Goal: Task Accomplishment & Management: Use online tool/utility

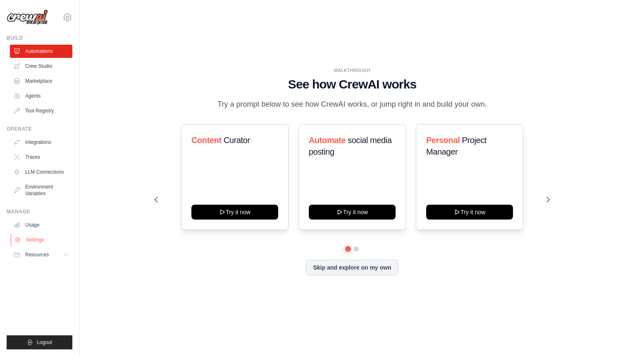
click at [35, 242] on link "Settings" at bounding box center [42, 239] width 62 height 13
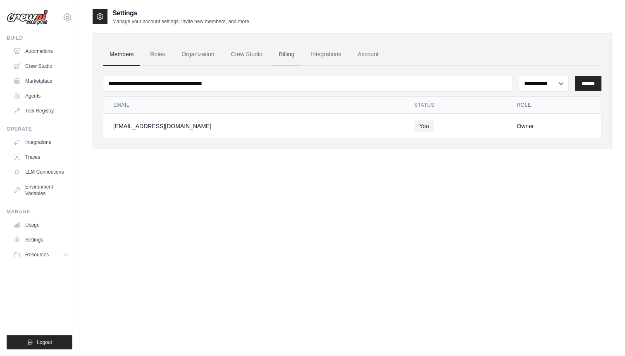
click at [282, 53] on link "Billing" at bounding box center [286, 54] width 29 height 22
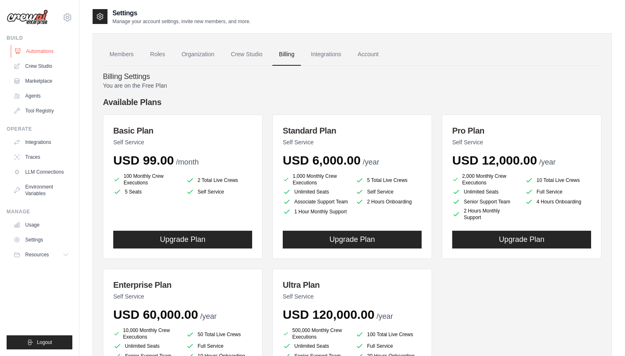
click at [46, 53] on link "Automations" at bounding box center [42, 51] width 62 height 13
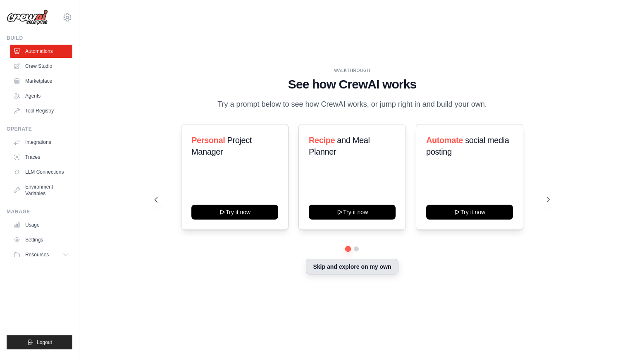
click at [358, 270] on button "Skip and explore on my own" at bounding box center [352, 267] width 92 height 16
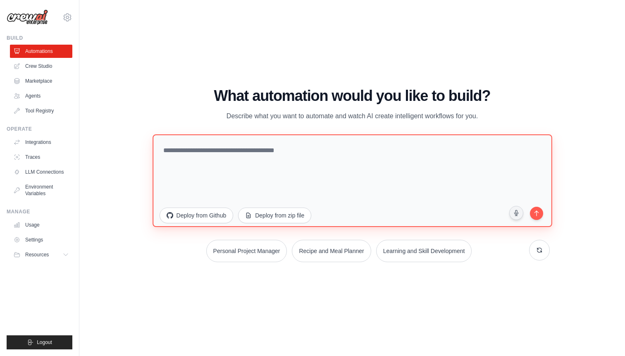
click at [273, 149] on textarea at bounding box center [352, 180] width 399 height 93
paste textarea "**********"
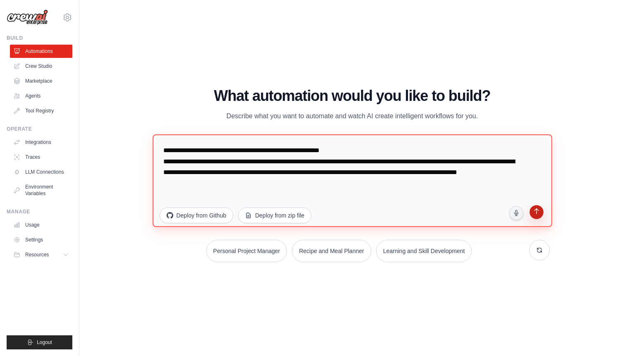
type textarea "**********"
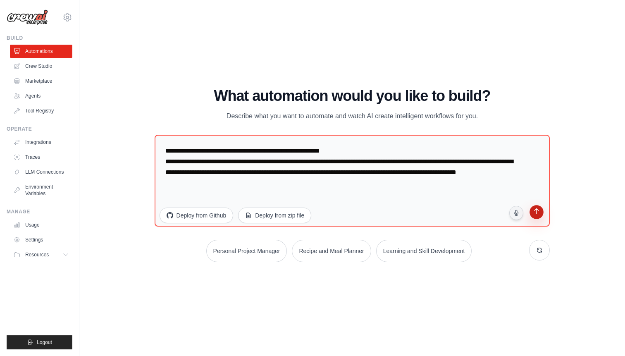
click at [540, 212] on icon "submit" at bounding box center [537, 212] width 8 height 8
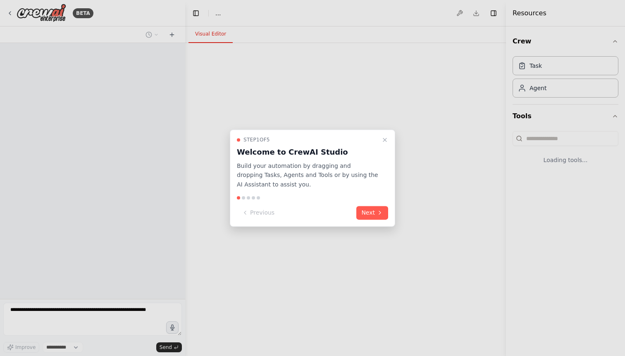
select select "****"
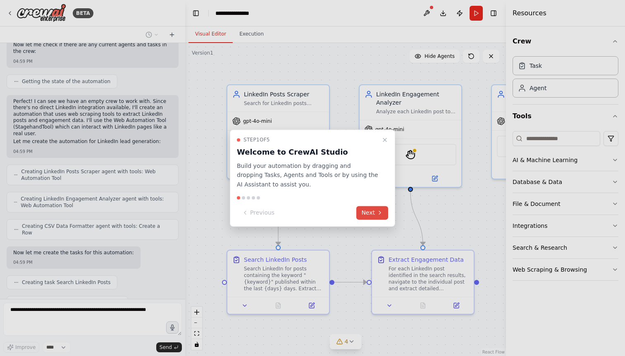
scroll to position [850, 0]
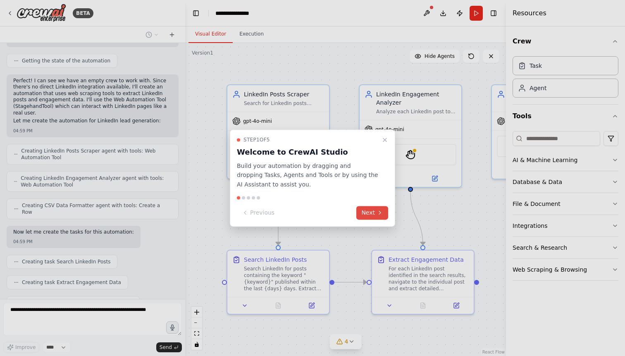
click at [376, 213] on button "Next" at bounding box center [372, 213] width 32 height 14
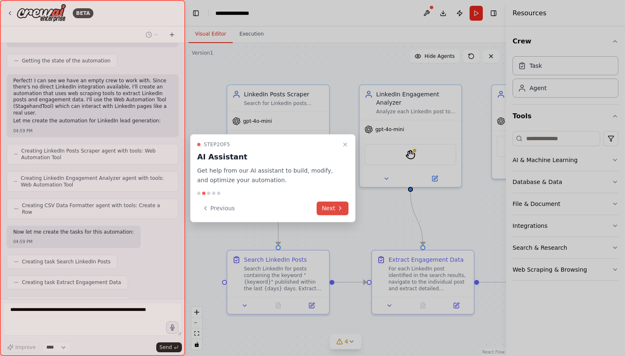
click at [332, 207] on button "Next" at bounding box center [333, 208] width 32 height 14
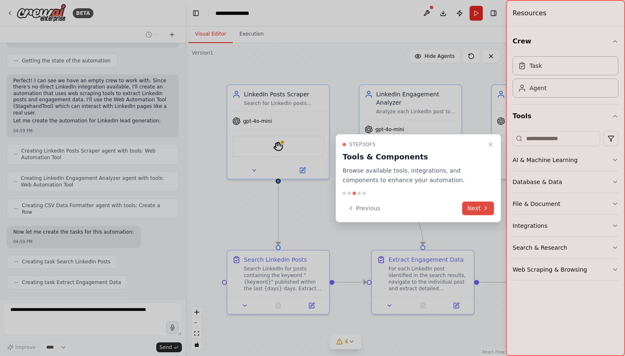
click at [475, 205] on button "Next" at bounding box center [478, 208] width 32 height 14
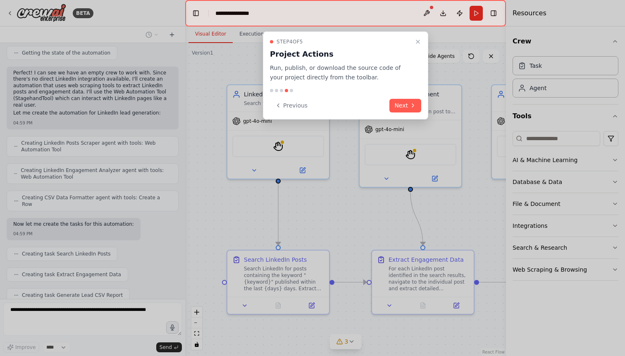
scroll to position [901, 0]
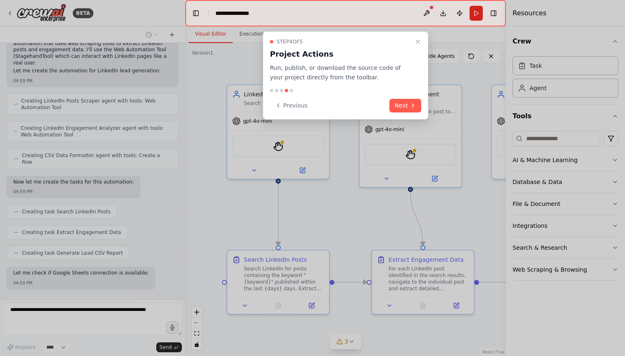
click at [417, 112] on div "Step 4 of 5 Project Actions Run, publish, or download the source code of your p…" at bounding box center [345, 75] width 165 height 88
click at [411, 106] on icon at bounding box center [413, 105] width 7 height 7
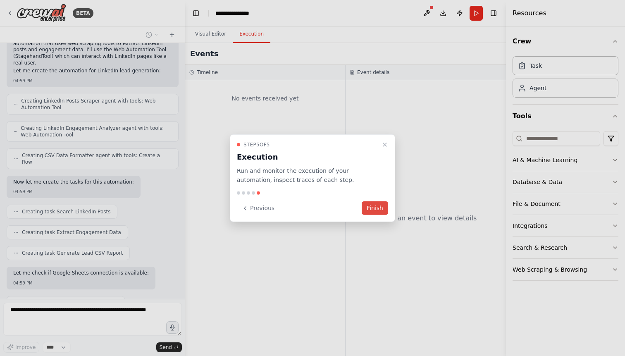
click at [373, 209] on button "Finish" at bounding box center [375, 208] width 26 height 14
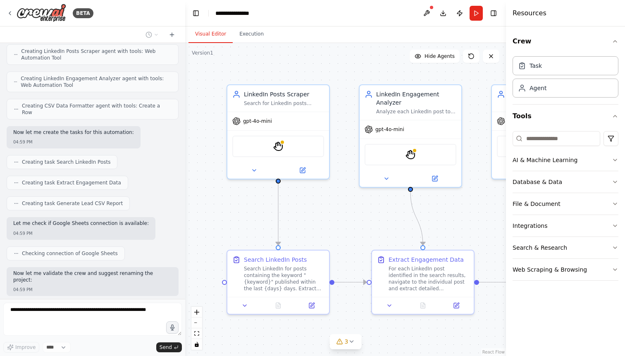
scroll to position [971, 0]
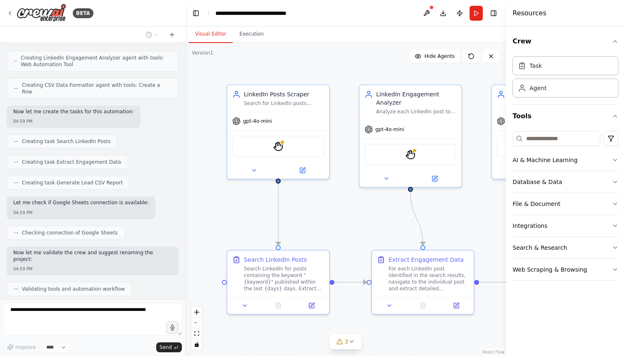
click at [373, 209] on div ".deletable-edge-delete-btn { width: 20px; height: 20px; border: 0px solid #ffff…" at bounding box center [345, 199] width 321 height 313
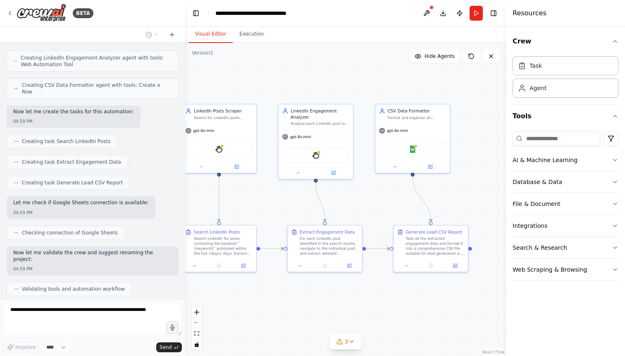
drag, startPoint x: 463, startPoint y: 207, endPoint x: 404, endPoint y: 201, distance: 59.8
click at [404, 201] on div ".deletable-edge-delete-btn { width: 20px; height: 20px; border: 0px solid #ffff…" at bounding box center [345, 199] width 321 height 313
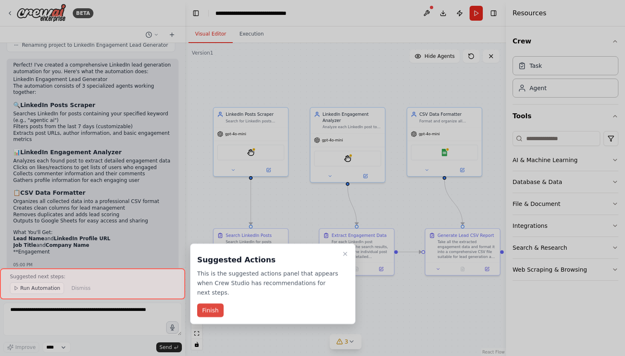
click at [216, 309] on button "Finish" at bounding box center [210, 310] width 26 height 14
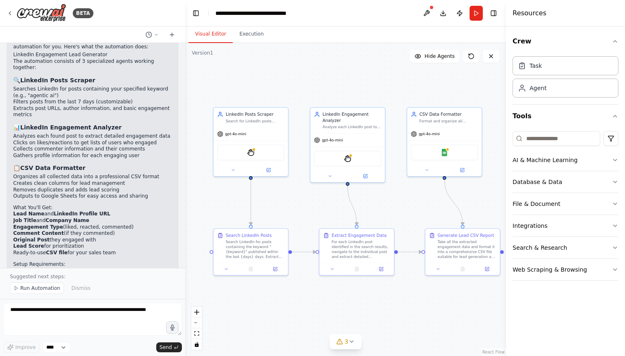
scroll to position [1261, 0]
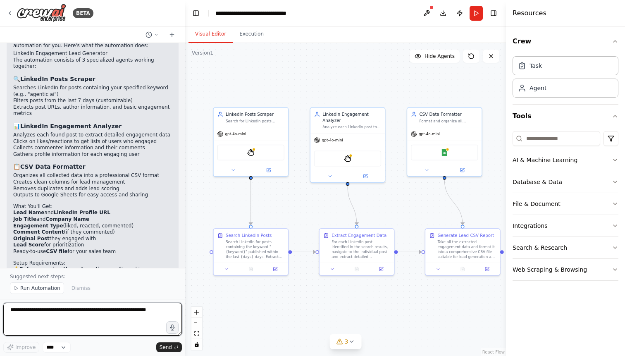
click at [95, 306] on textarea at bounding box center [92, 319] width 179 height 33
paste textarea "**********"
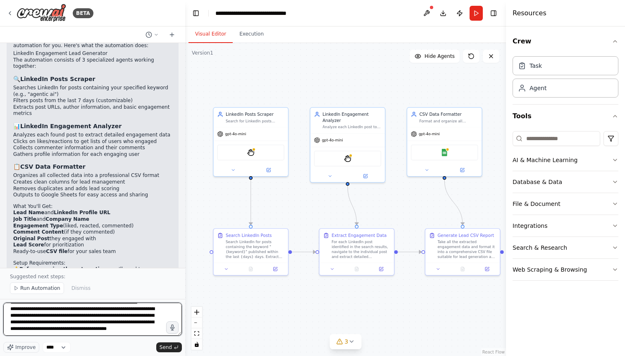
scroll to position [0, 0]
click at [20, 310] on textarea "**********" at bounding box center [92, 319] width 179 height 33
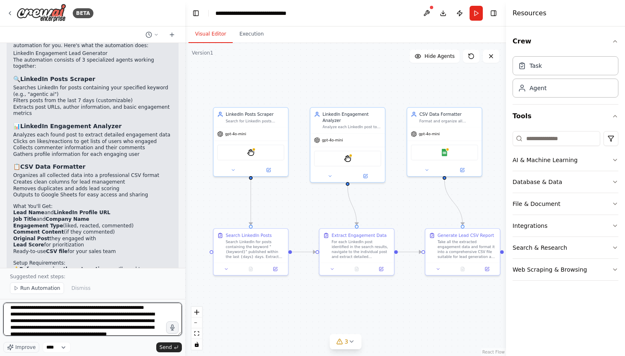
scroll to position [6, 0]
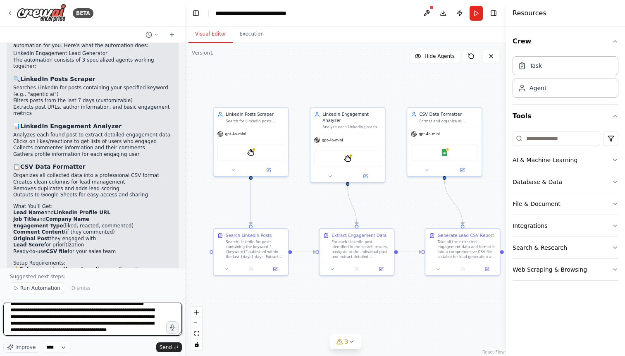
click at [112, 323] on textarea "**********" at bounding box center [92, 319] width 179 height 33
paste textarea
click at [104, 309] on textarea "**********" at bounding box center [92, 319] width 179 height 33
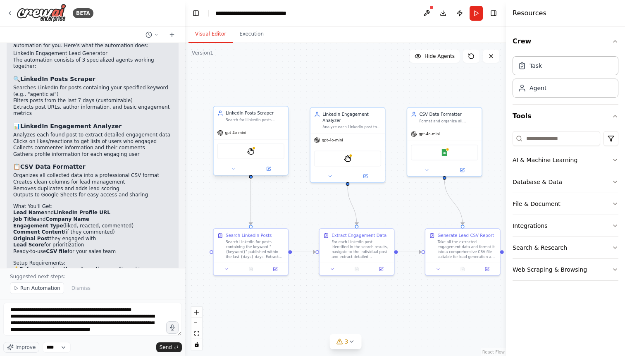
click at [238, 133] on span "gpt-4o-mini" at bounding box center [235, 132] width 21 height 5
click at [532, 92] on div "Agent" at bounding box center [566, 87] width 106 height 19
click at [546, 247] on div "Search & Research" at bounding box center [540, 248] width 55 height 8
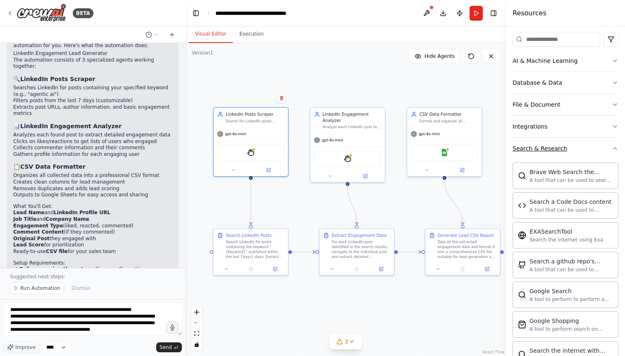
scroll to position [103, 0]
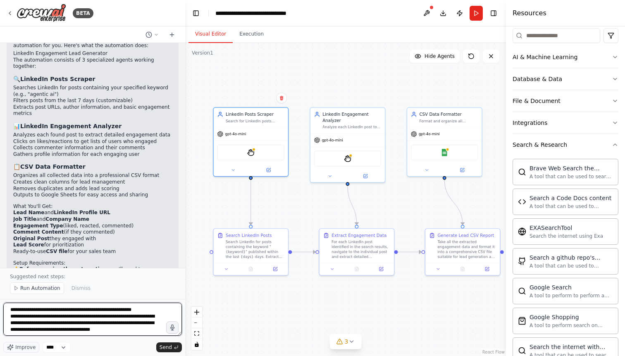
click at [152, 311] on textarea "**********" at bounding box center [92, 319] width 179 height 33
click at [15, 311] on textarea "**********" at bounding box center [92, 319] width 179 height 33
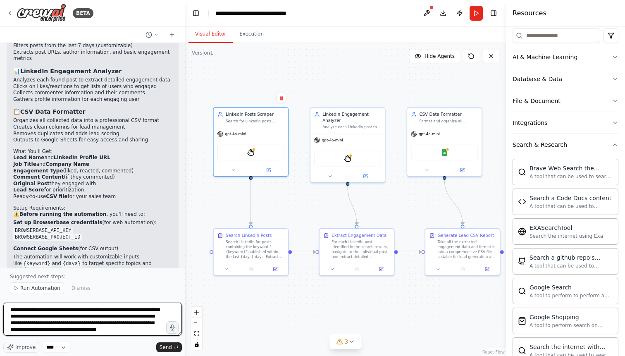
scroll to position [7, 0]
type textarea "**********"
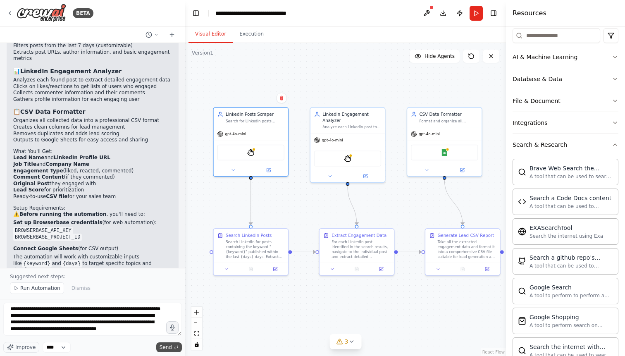
click at [171, 346] on span "Send" at bounding box center [166, 347] width 12 height 7
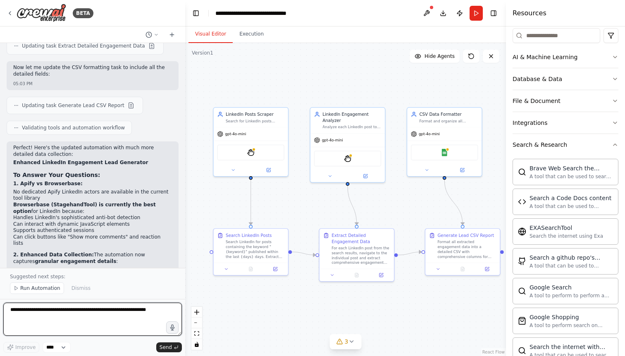
scroll to position [1723, 0]
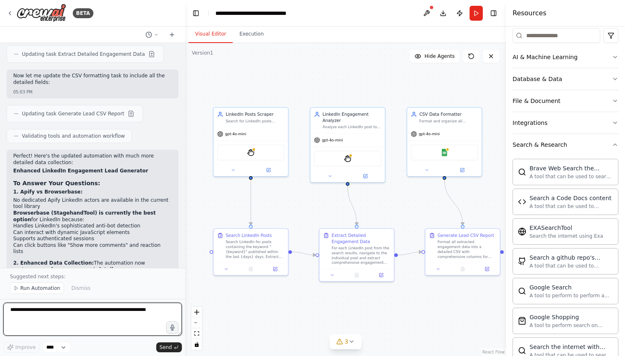
paste textarea "**********"
type textarea "**********"
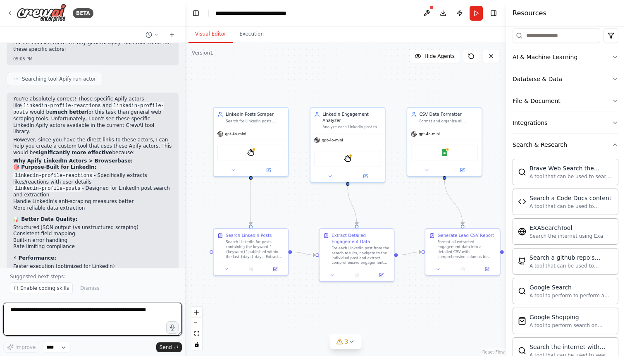
scroll to position [2540, 0]
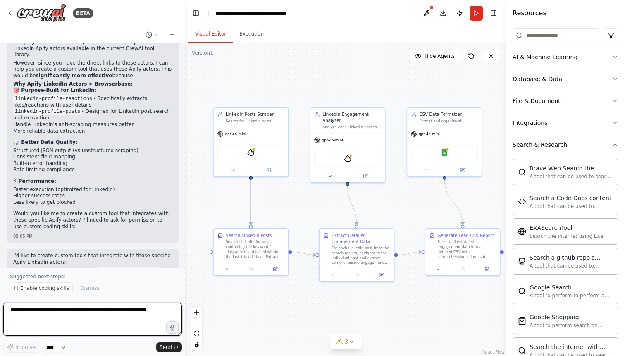
click at [68, 318] on textarea at bounding box center [92, 319] width 179 height 33
type textarea "**********"
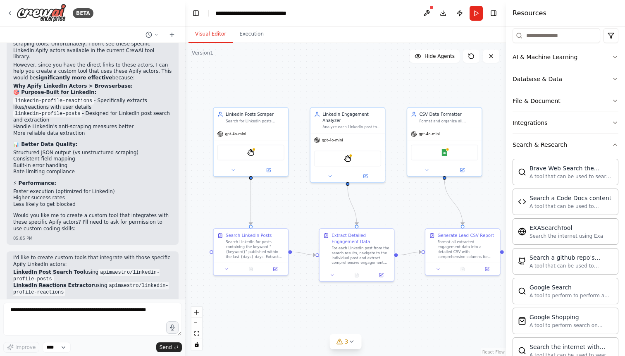
scroll to position [2559, 0]
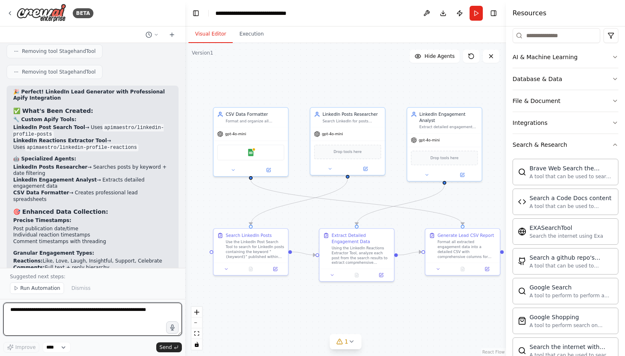
paste textarea "**********"
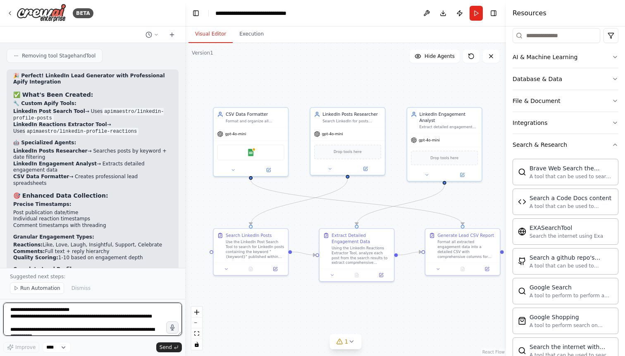
scroll to position [90, 0]
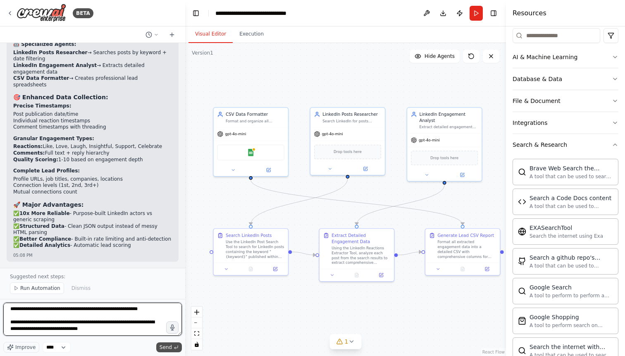
type textarea "**********"
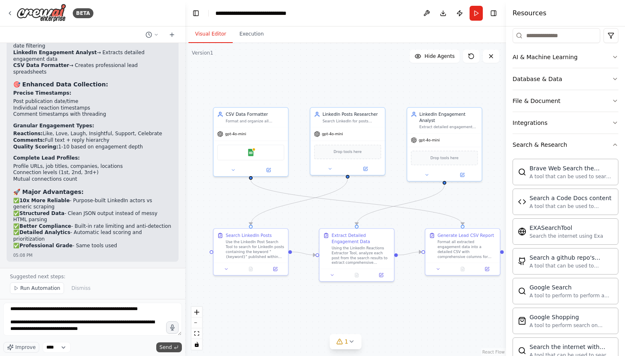
click at [168, 345] on span "Send" at bounding box center [166, 347] width 12 height 7
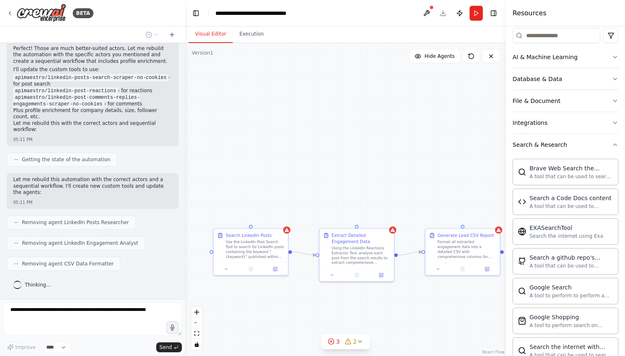
scroll to position [5270, 0]
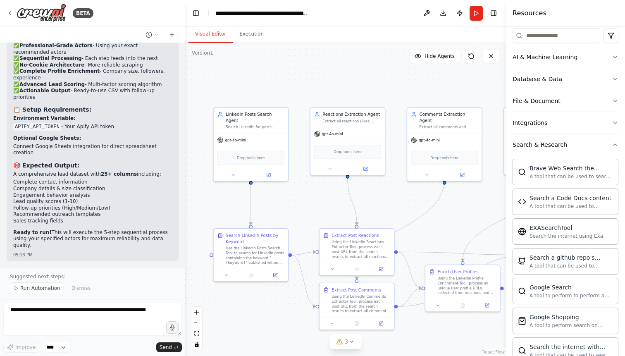
click at [40, 131] on code "APIFY_API_TOKEN" at bounding box center [37, 126] width 48 height 7
click at [613, 64] on button "AI & Machine Learning" at bounding box center [566, 57] width 106 height 22
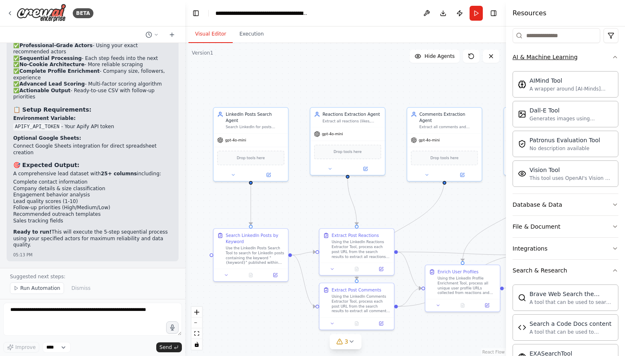
click at [613, 64] on button "AI & Machine Learning" at bounding box center [566, 57] width 106 height 22
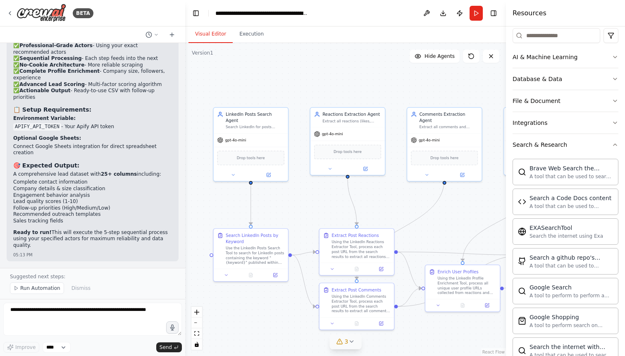
click at [349, 338] on button "3" at bounding box center [346, 341] width 32 height 15
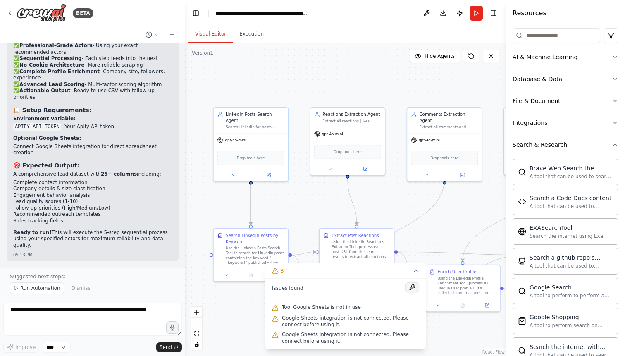
click at [412, 288] on button at bounding box center [412, 287] width 14 height 10
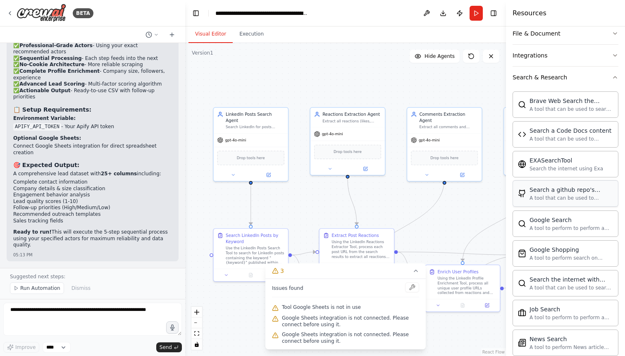
scroll to position [361, 0]
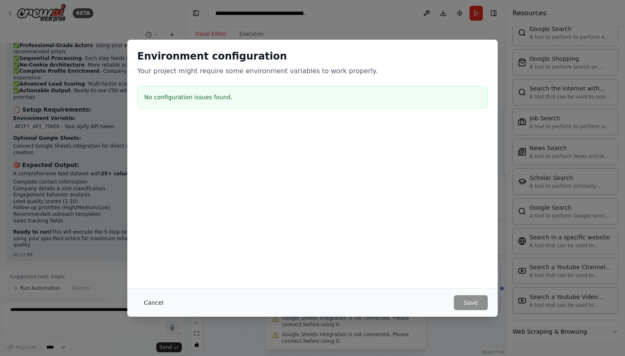
click at [155, 303] on button "Cancel" at bounding box center [153, 302] width 33 height 15
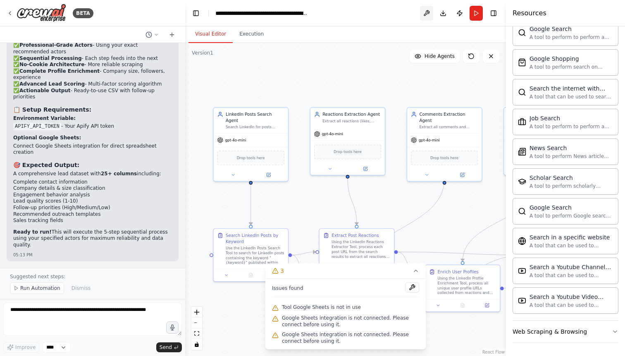
scroll to position [8818, 0]
click at [425, 14] on button at bounding box center [426, 13] width 13 height 15
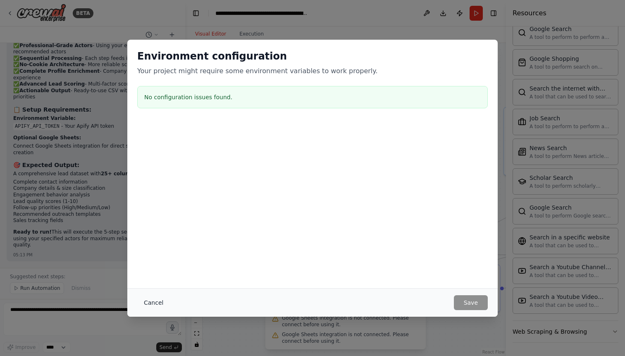
click at [153, 302] on button "Cancel" at bounding box center [153, 302] width 33 height 15
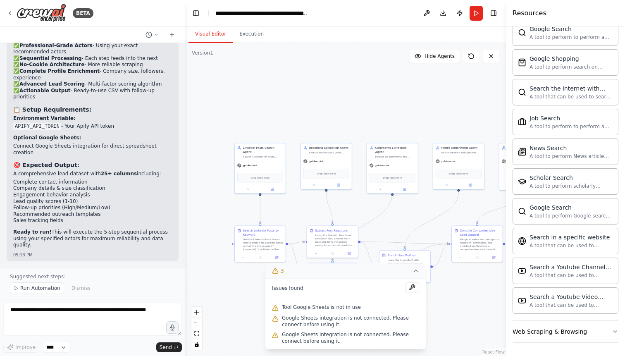
click at [277, 272] on icon at bounding box center [275, 271] width 7 height 7
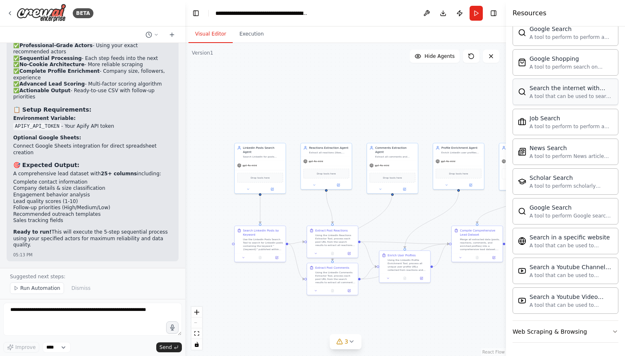
scroll to position [0, 0]
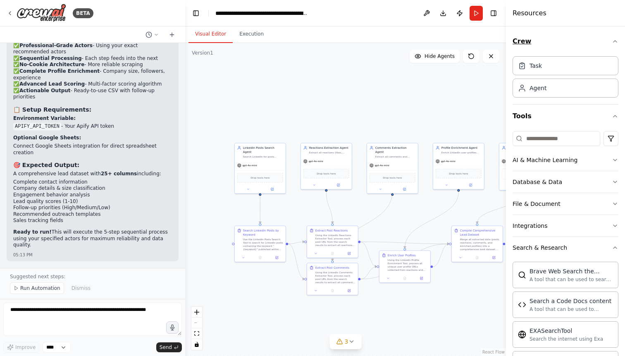
click at [611, 42] on button "Crew" at bounding box center [566, 41] width 106 height 23
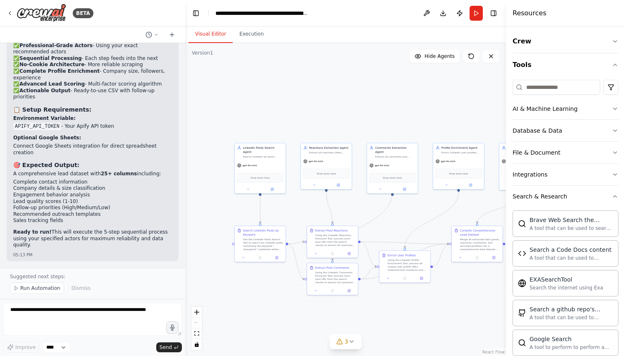
scroll to position [8818, 0]
click at [56, 308] on textarea at bounding box center [92, 319] width 179 height 33
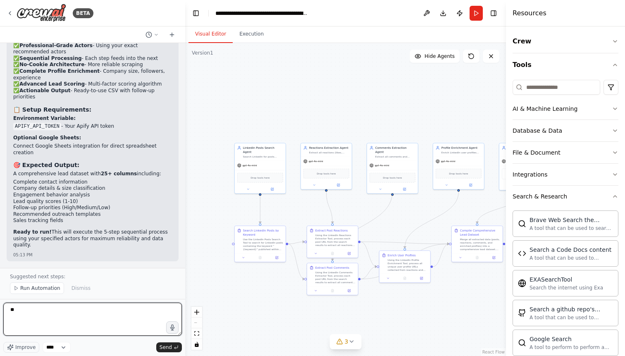
type textarea "*"
paste textarea "**********"
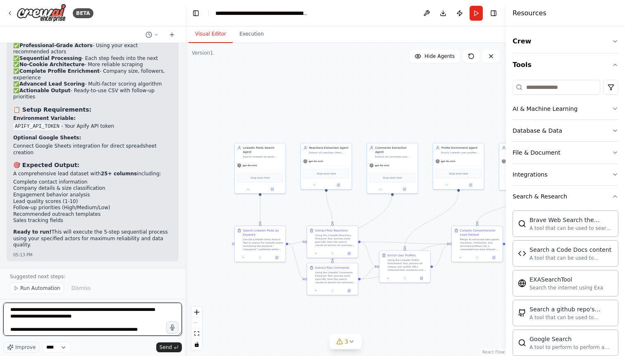
scroll to position [4, 0]
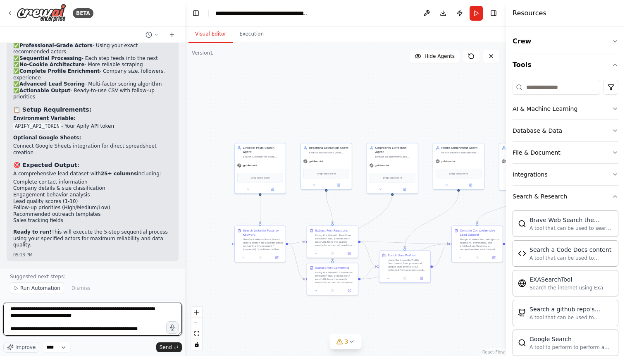
type textarea "**********"
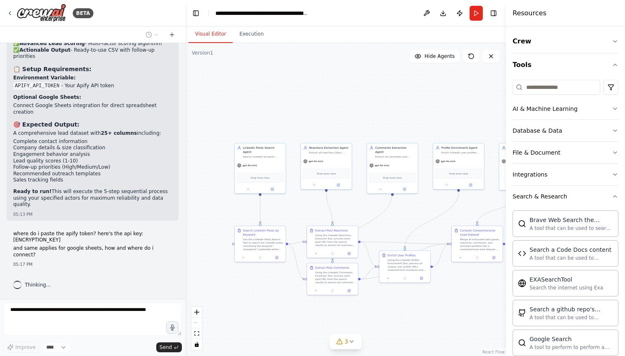
scroll to position [8852, 0]
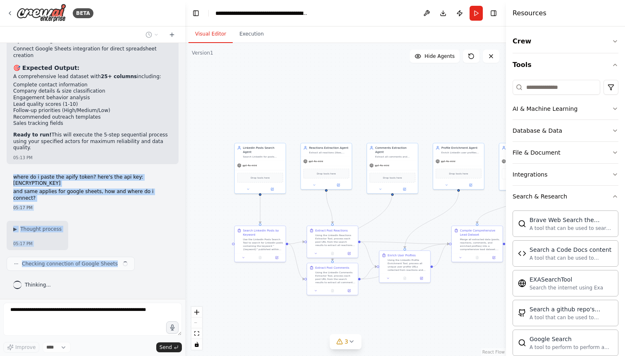
drag, startPoint x: 14, startPoint y: 241, endPoint x: 142, endPoint y: 256, distance: 129.0
click at [142, 256] on div "i want to fetch posts using a specific keyword from linkedin. Once the posts ar…" at bounding box center [92, 171] width 185 height 256
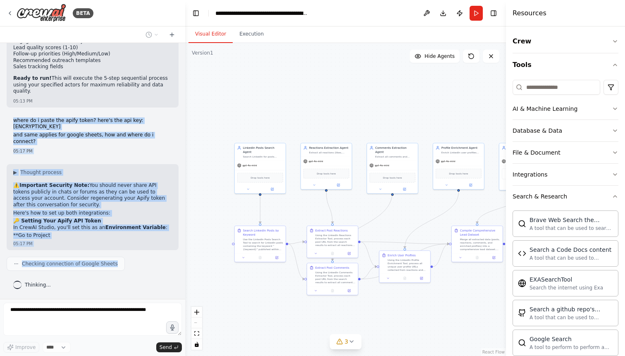
click at [125, 117] on div "i want to fetch posts using a specific keyword from linkedin. Once the posts ar…" at bounding box center [92, 171] width 185 height 256
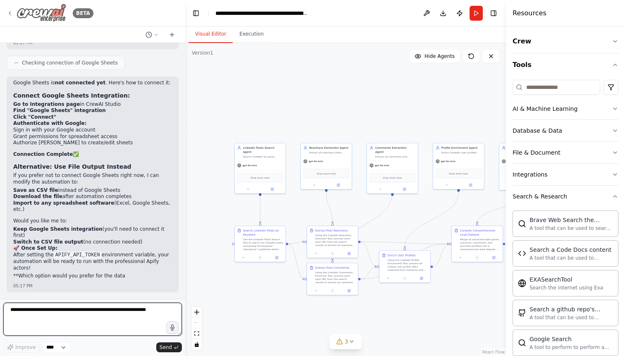
scroll to position [9212, 0]
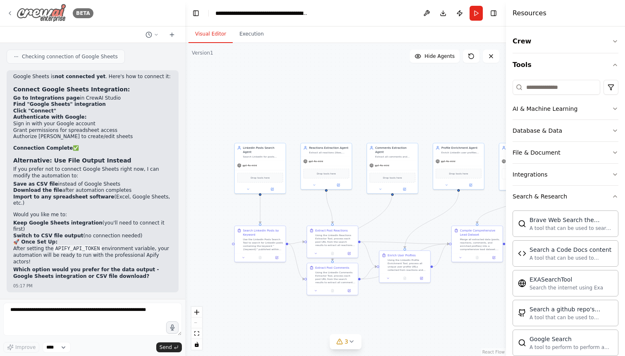
click at [53, 15] on img at bounding box center [42, 13] width 50 height 19
click at [426, 12] on button at bounding box center [426, 13] width 13 height 15
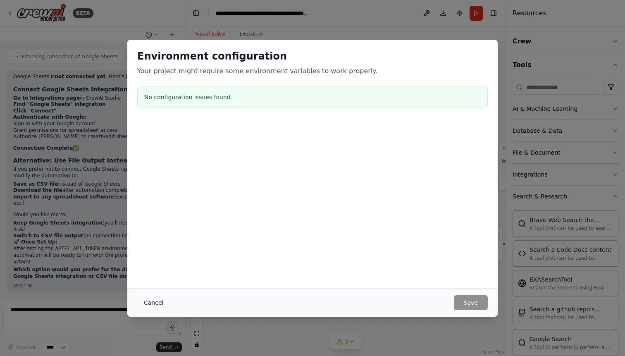
click at [151, 309] on button "Cancel" at bounding box center [153, 302] width 33 height 15
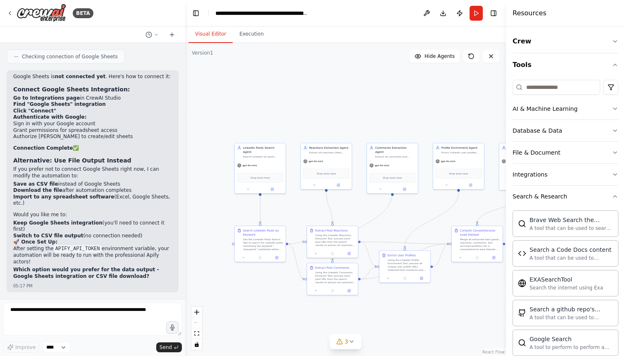
scroll to position [9212, 0]
click at [66, 311] on textarea at bounding box center [92, 319] width 179 height 33
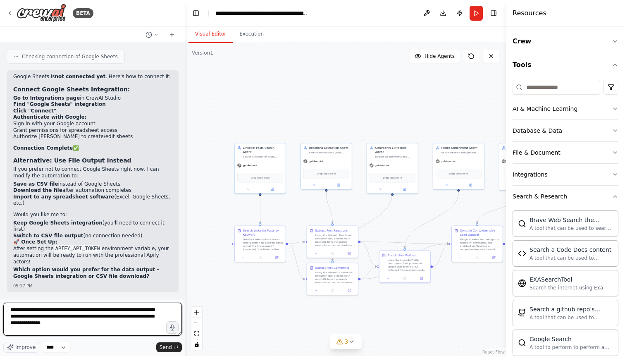
type textarea "**********"
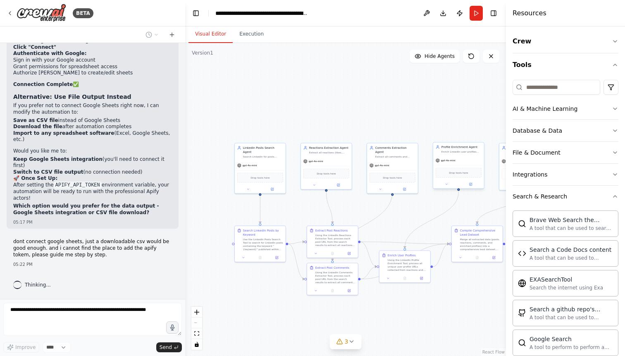
scroll to position [9275, 0]
click at [615, 49] on button "Crew" at bounding box center [566, 41] width 106 height 23
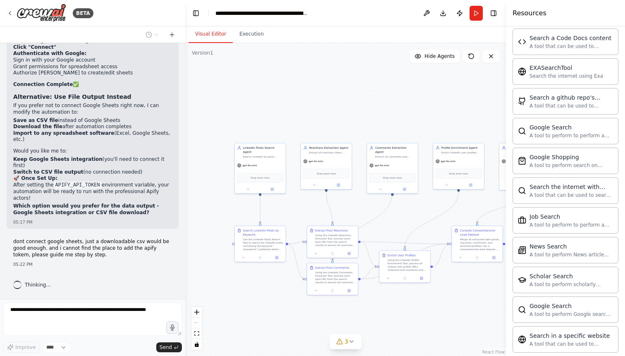
scroll to position [361, 0]
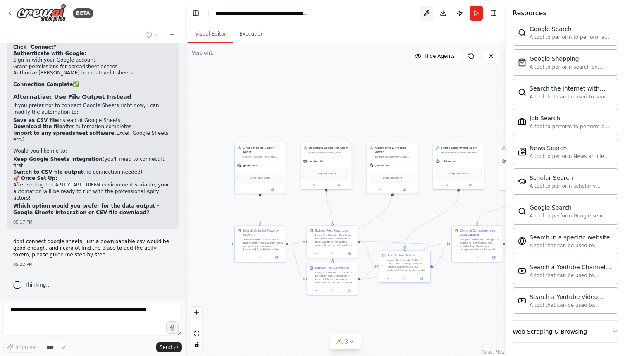
click at [429, 12] on button at bounding box center [426, 13] width 13 height 15
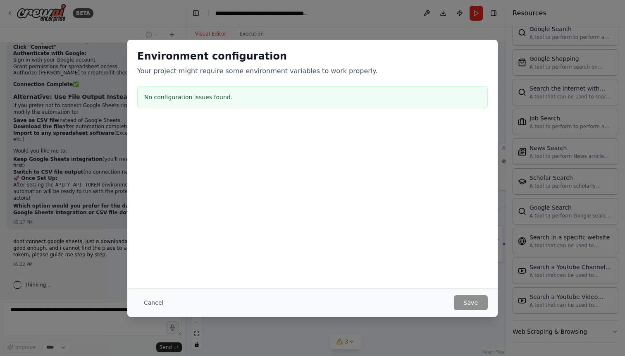
click at [146, 301] on button "Cancel" at bounding box center [153, 302] width 33 height 15
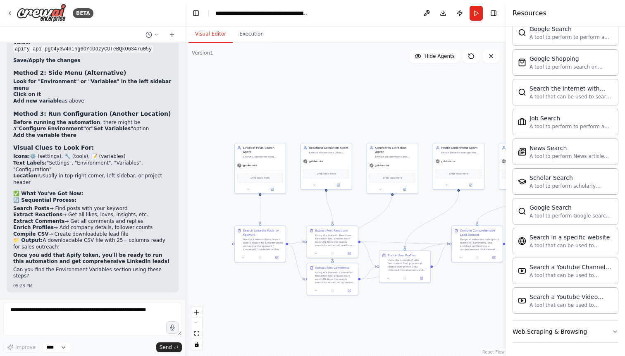
scroll to position [9731, 0]
click at [425, 13] on button at bounding box center [426, 13] width 13 height 15
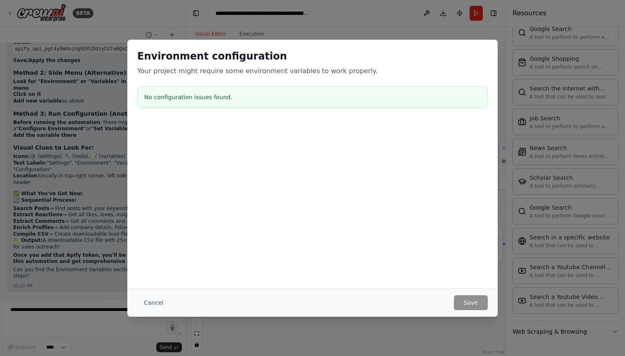
scroll to position [9834, 0]
click at [221, 92] on div "No configuration issues found." at bounding box center [312, 97] width 351 height 22
click at [148, 304] on button "Cancel" at bounding box center [153, 302] width 33 height 15
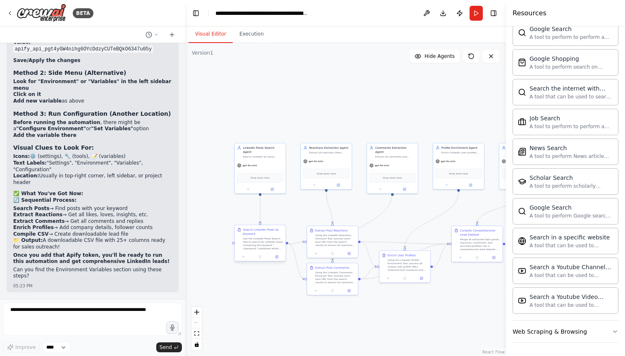
click at [260, 241] on div "Use the LinkedIn Posts Search Tool to search for LinkedIn posts containing the …" at bounding box center [263, 243] width 40 height 13
click at [261, 175] on div "Drop tools here" at bounding box center [260, 177] width 46 height 10
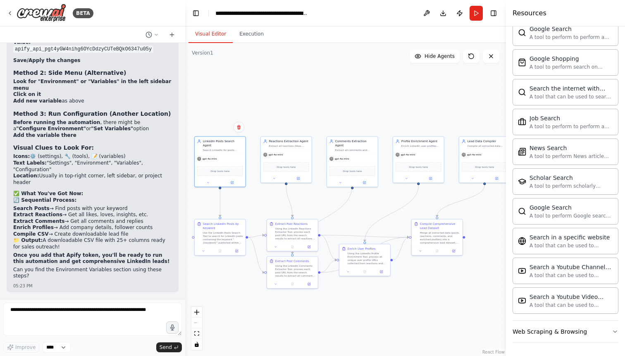
drag, startPoint x: 345, startPoint y: 200, endPoint x: 359, endPoint y: 192, distance: 15.5
click at [359, 192] on div ".deletable-edge-delete-btn { width: 20px; height: 20px; border: 0px solid #ffff…" at bounding box center [345, 199] width 321 height 313
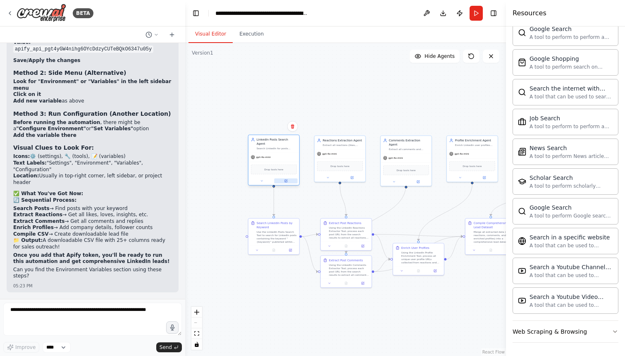
click at [286, 180] on icon at bounding box center [286, 181] width 2 height 2
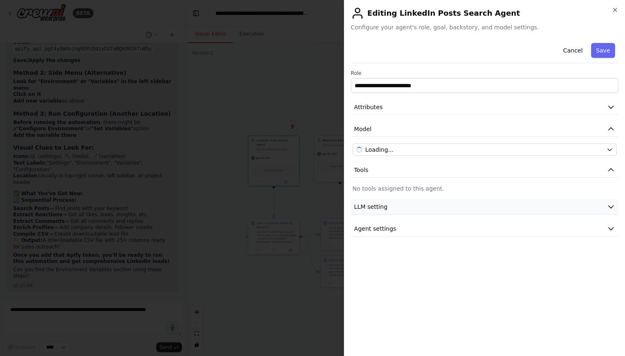
click at [380, 205] on span "LLM setting" at bounding box center [370, 207] width 33 height 8
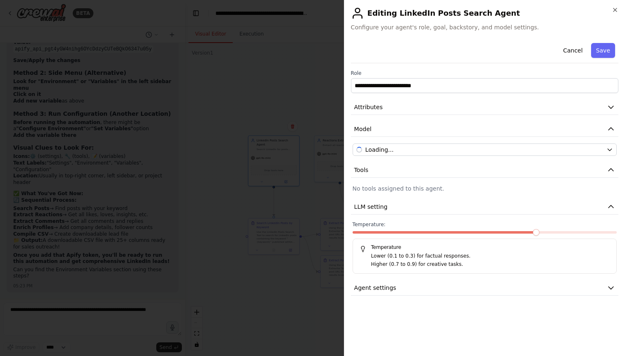
click at [315, 113] on div at bounding box center [312, 178] width 625 height 356
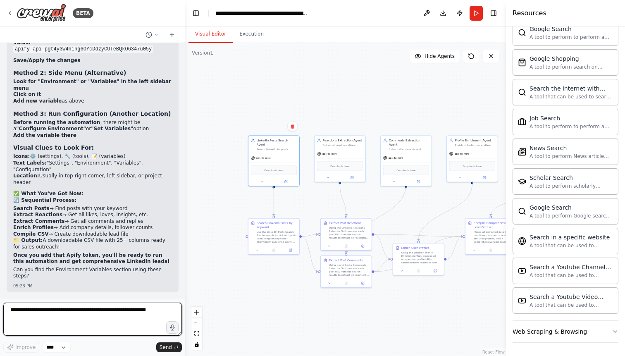
click at [84, 311] on textarea at bounding box center [92, 319] width 179 height 33
type textarea "**********"
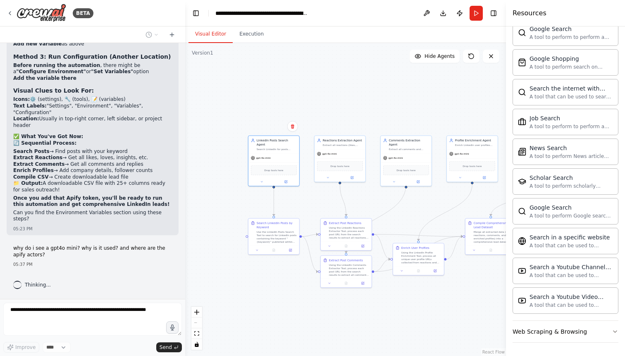
scroll to position [9891, 0]
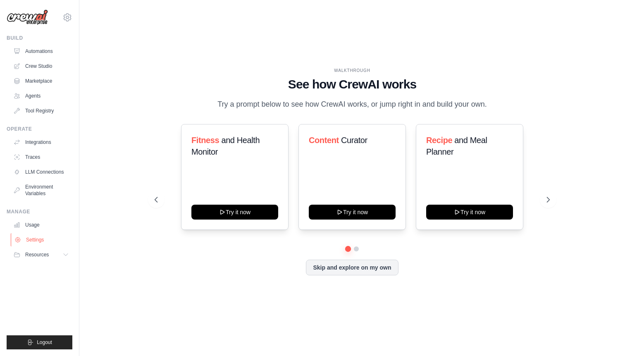
click at [35, 239] on link "Settings" at bounding box center [42, 239] width 62 height 13
click at [33, 144] on link "Integrations" at bounding box center [42, 142] width 62 height 13
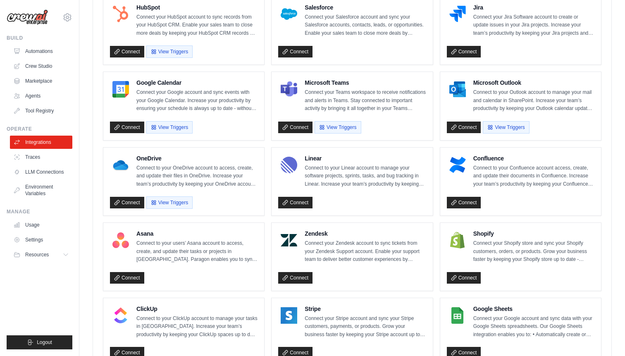
scroll to position [480, 0]
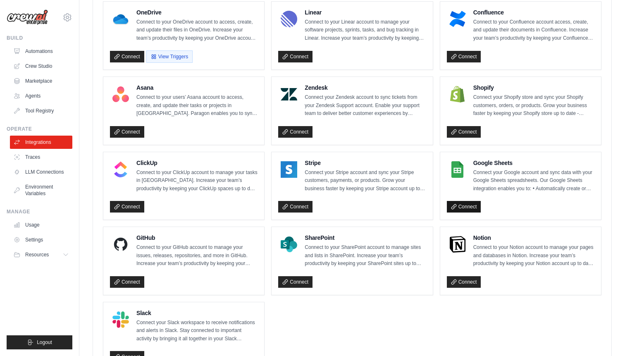
click at [465, 208] on link "Connect" at bounding box center [464, 207] width 34 height 12
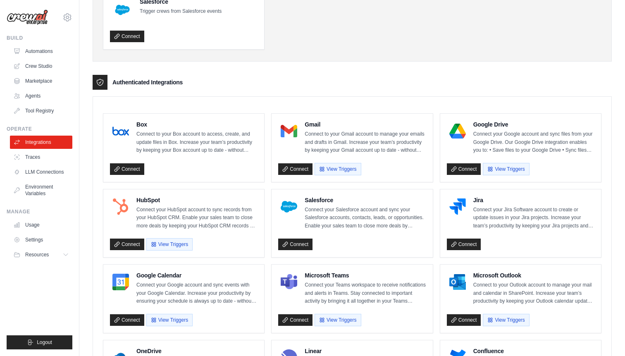
scroll to position [521, 0]
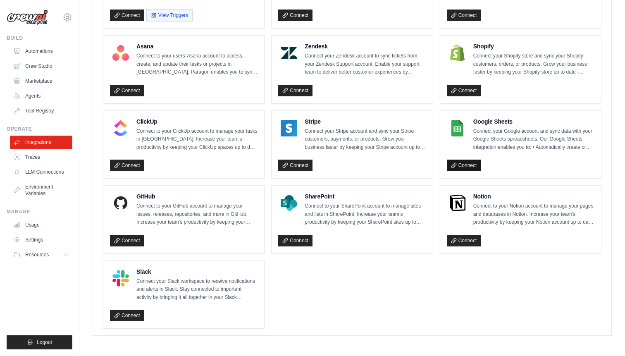
click at [454, 165] on icon at bounding box center [454, 165] width 6 height 6
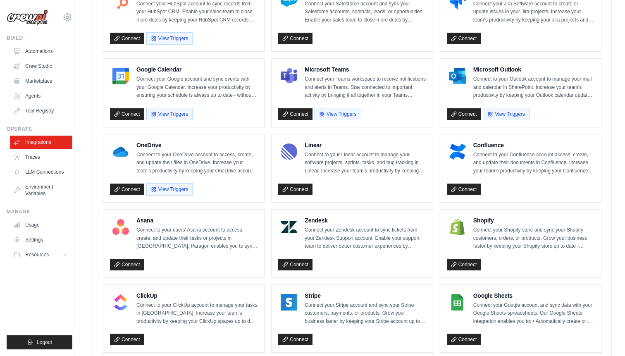
scroll to position [0, 0]
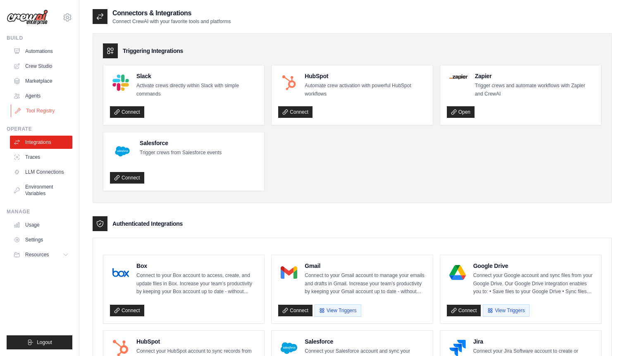
click at [41, 109] on link "Tool Registry" at bounding box center [42, 110] width 62 height 13
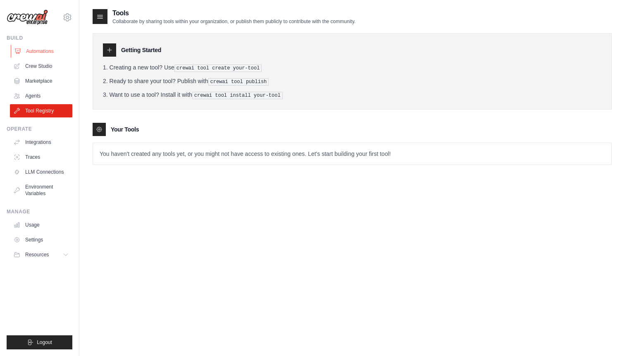
click at [29, 53] on link "Automations" at bounding box center [42, 51] width 62 height 13
click at [25, 61] on link "Crew Studio" at bounding box center [42, 66] width 62 height 13
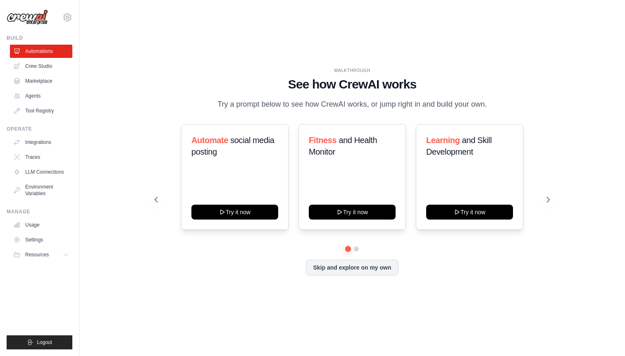
click at [67, 22] on div "arnabkasamay@gmail.com Settings" at bounding box center [40, 13] width 66 height 26
click at [67, 14] on icon at bounding box center [67, 17] width 10 height 10
click at [45, 59] on link "Settings" at bounding box center [67, 55] width 73 height 15
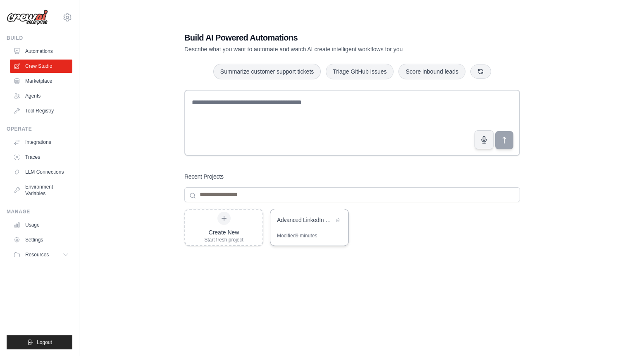
click at [304, 234] on div "Modified 9 minutes" at bounding box center [297, 235] width 40 height 7
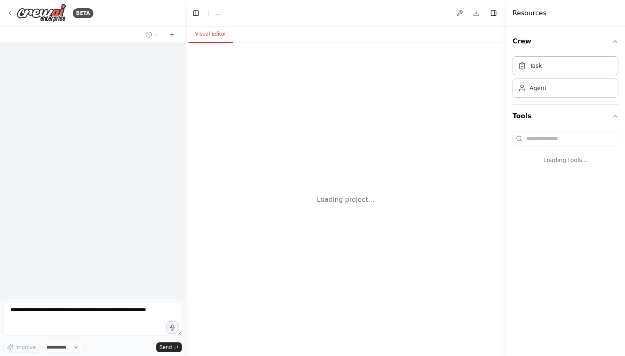
select select "****"
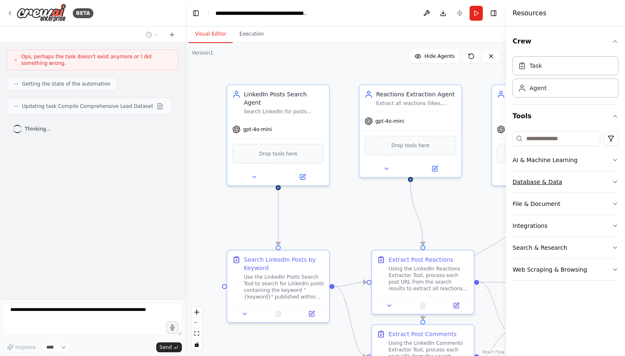
click at [543, 185] on div "Database & Data" at bounding box center [538, 182] width 50 height 8
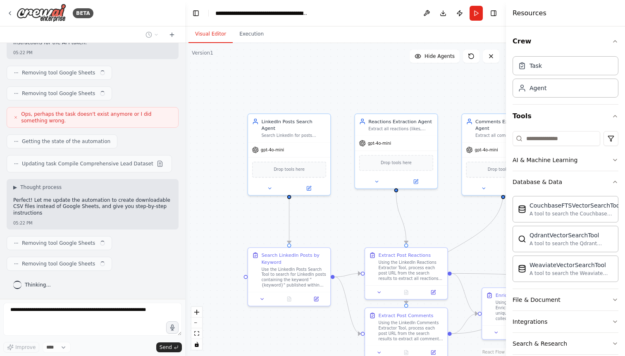
scroll to position [9544, 0]
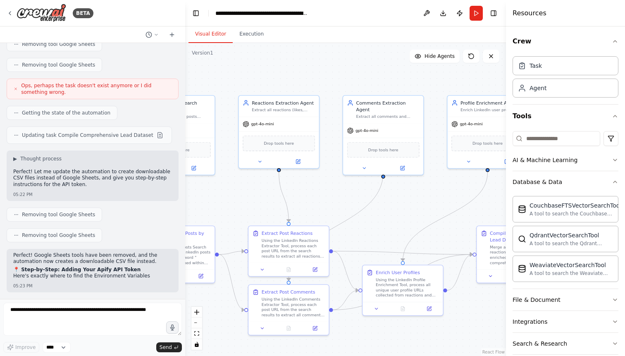
drag, startPoint x: 409, startPoint y: 216, endPoint x: 291, endPoint y: 189, distance: 120.5
click at [291, 189] on div ".deletable-edge-delete-btn { width: 20px; height: 20px; border: 0px solid #ffff…" at bounding box center [345, 199] width 321 height 313
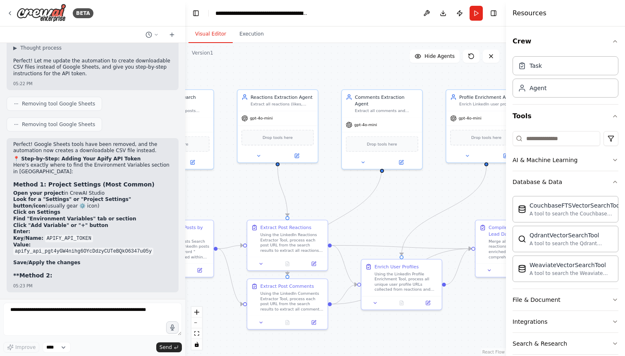
scroll to position [9677, 0]
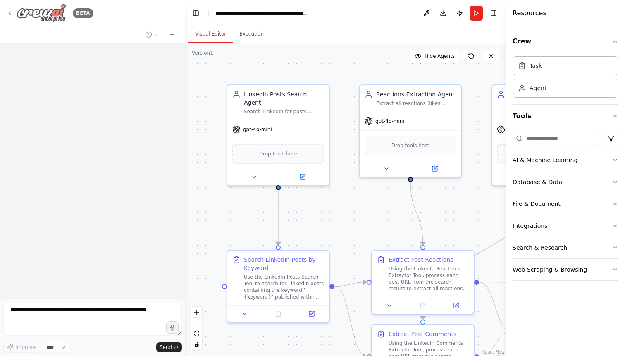
click at [9, 12] on icon at bounding box center [10, 13] width 7 height 7
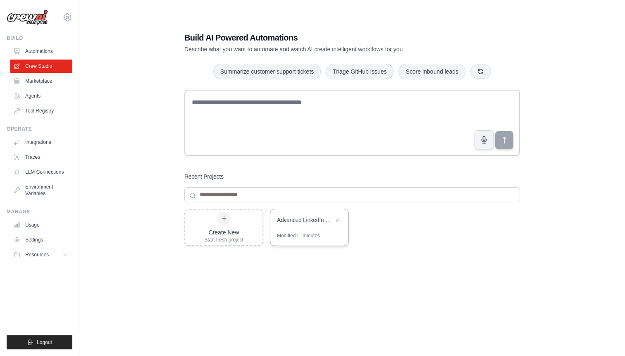
click at [290, 238] on div "Modified 11 minutes" at bounding box center [298, 235] width 43 height 7
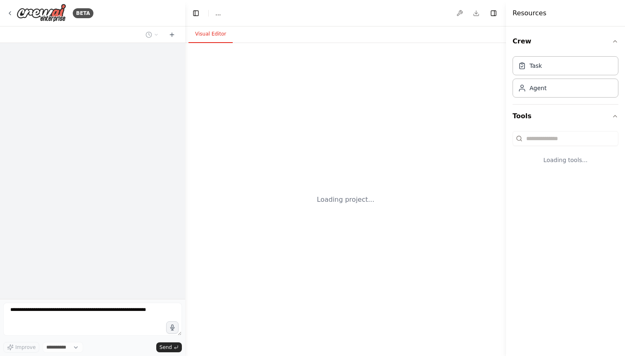
select select "****"
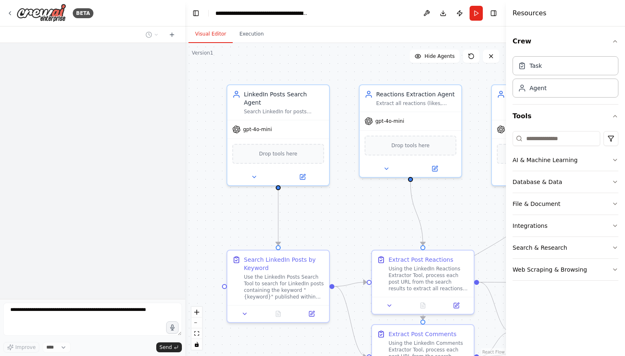
click at [128, 125] on div at bounding box center [92, 171] width 185 height 256
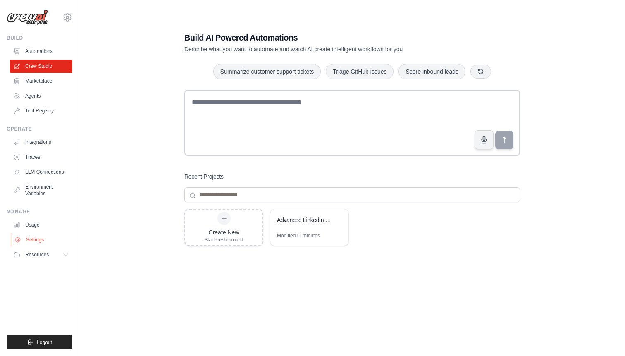
click at [36, 237] on link "Settings" at bounding box center [42, 239] width 62 height 13
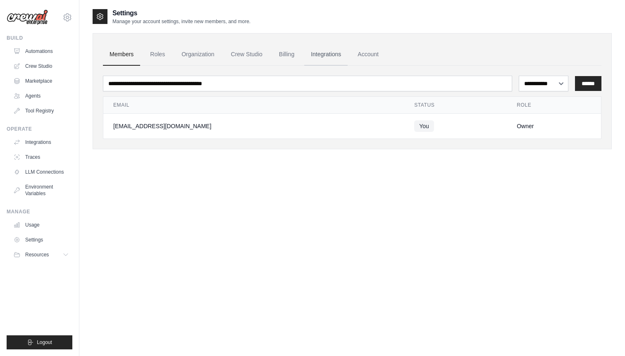
click at [331, 52] on link "Integrations" at bounding box center [325, 54] width 43 height 22
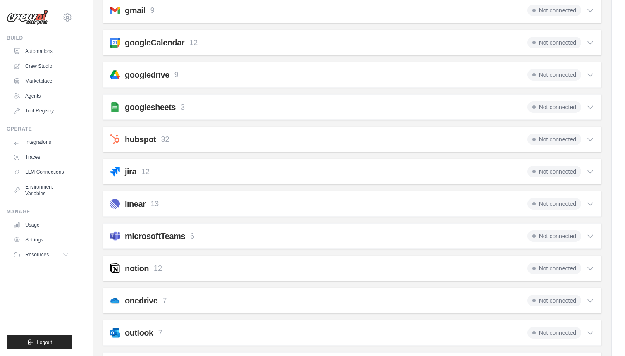
scroll to position [341, 0]
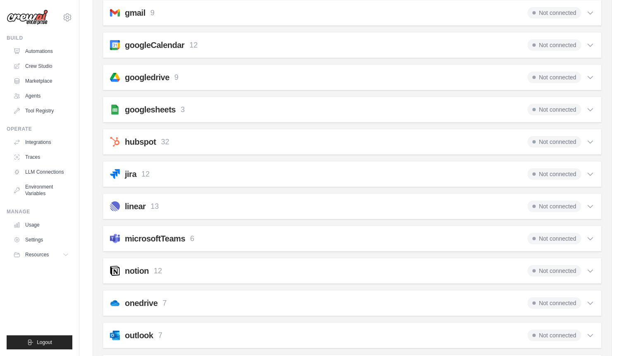
click at [589, 108] on icon at bounding box center [590, 109] width 8 height 8
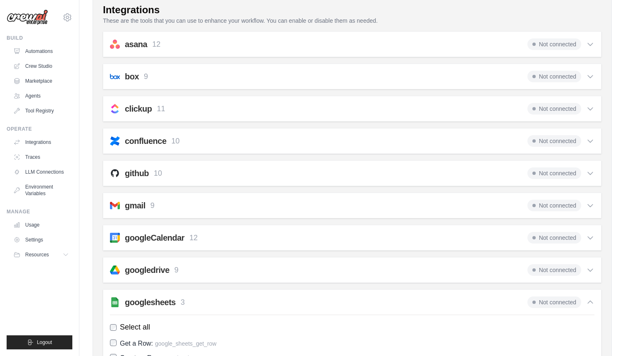
scroll to position [0, 0]
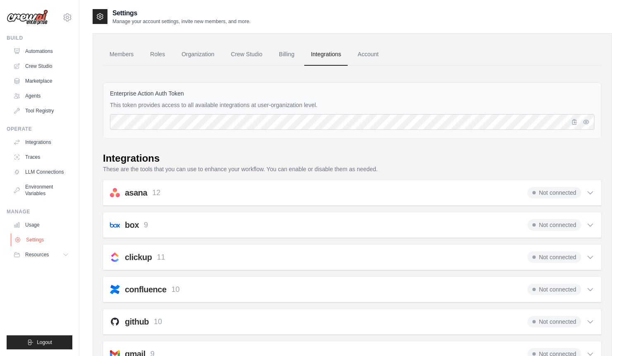
click at [36, 239] on link "Settings" at bounding box center [42, 239] width 62 height 13
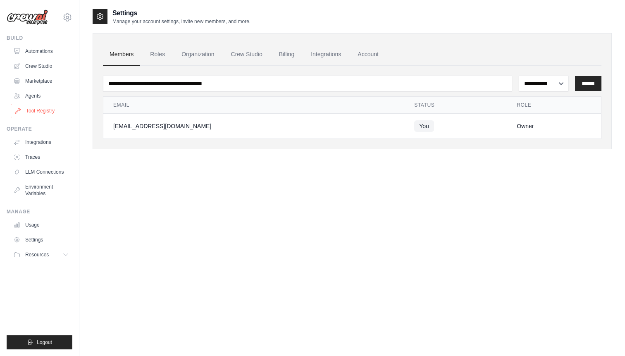
click at [57, 112] on link "Tool Registry" at bounding box center [42, 110] width 62 height 13
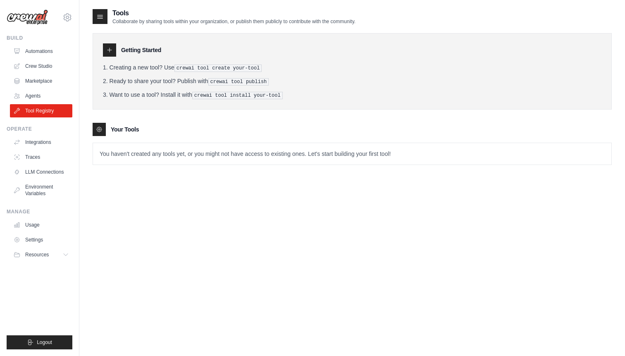
click at [98, 128] on icon at bounding box center [99, 129] width 7 height 7
click at [112, 49] on icon at bounding box center [109, 50] width 7 height 7
click at [99, 17] on icon at bounding box center [100, 16] width 8 height 8
click at [27, 97] on link "Agents" at bounding box center [42, 95] width 62 height 13
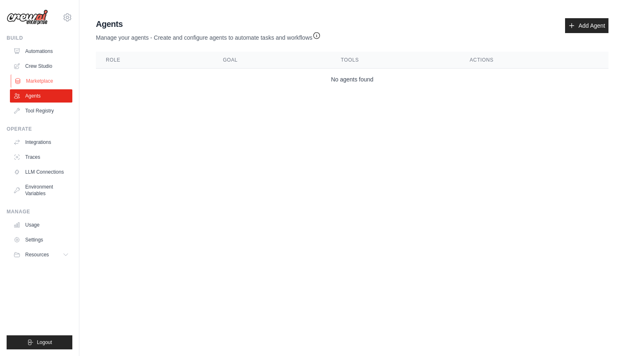
click at [44, 84] on link "Marketplace" at bounding box center [42, 80] width 62 height 13
